Goal: Navigation & Orientation: Find specific page/section

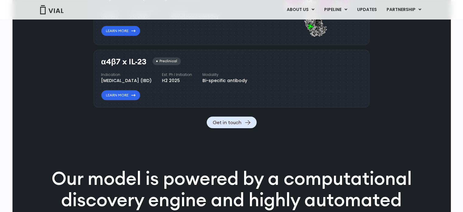
scroll to position [741, 0]
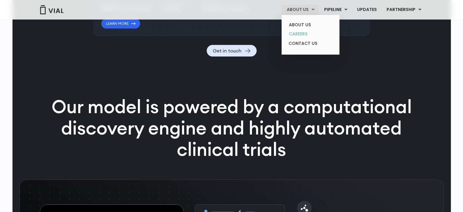
click at [304, 33] on link "CAREERS" at bounding box center [310, 33] width 53 height 9
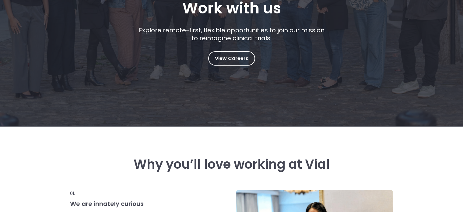
scroll to position [113, 0]
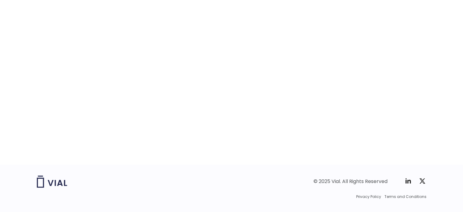
scroll to position [785, 0]
